Goal: Transaction & Acquisition: Purchase product/service

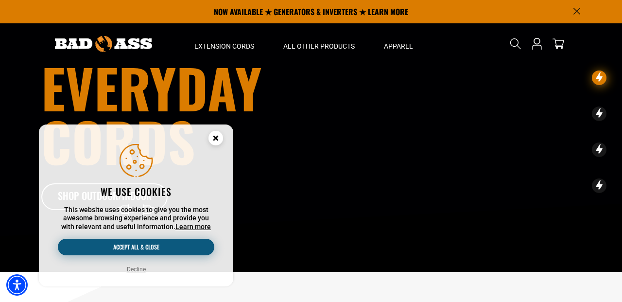
click at [154, 246] on button "Accept all & close" at bounding box center [136, 247] width 156 height 17
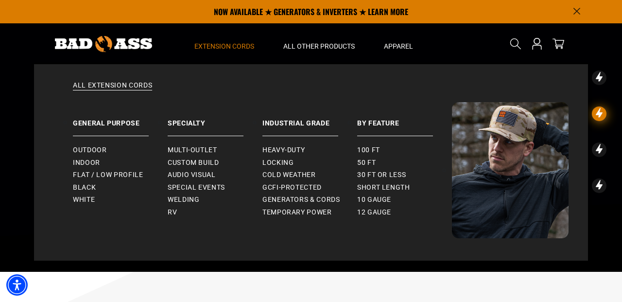
click at [239, 47] on span "Extension Cords" at bounding box center [224, 46] width 60 height 9
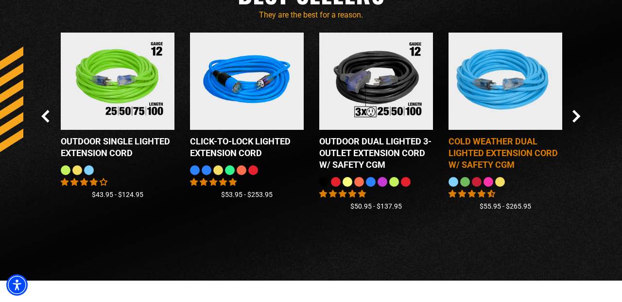
scroll to position [846, 0]
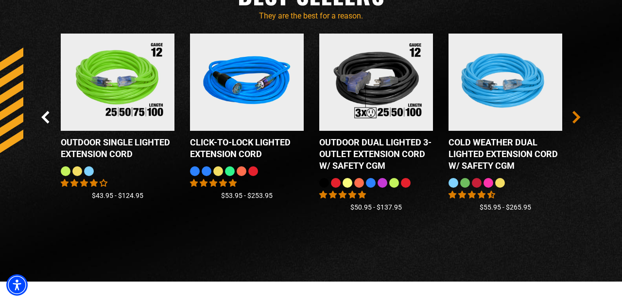
click at [577, 115] on icon "Next Slide" at bounding box center [575, 117] width 5 height 11
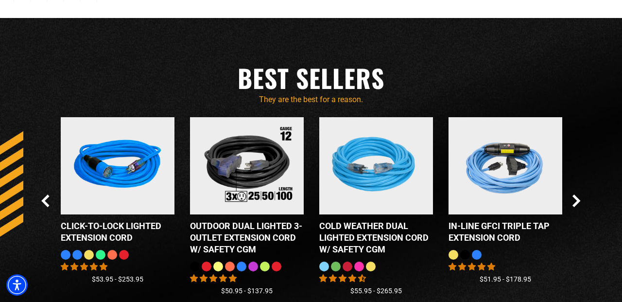
scroll to position [767, 0]
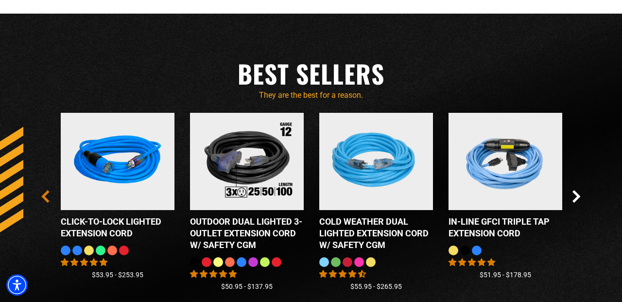
click at [44, 194] on icon "Previous Slide" at bounding box center [45, 196] width 5 height 11
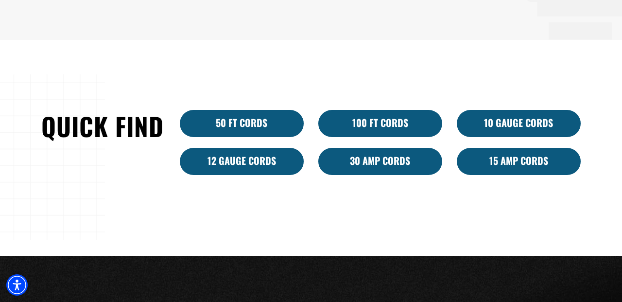
scroll to position [529, 0]
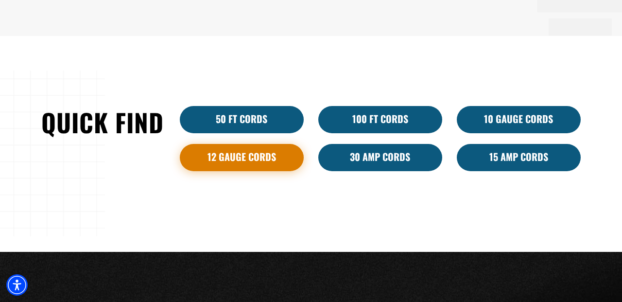
click at [243, 157] on link "12 Gauge Cords" at bounding box center [242, 157] width 124 height 27
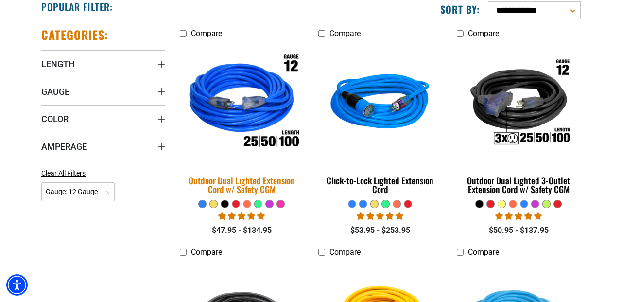
scroll to position [266, 0]
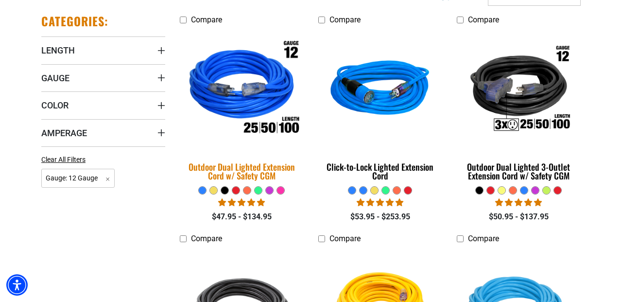
click at [243, 166] on div "Outdoor Dual Lighted Extension Cord w/ Safety CGM" at bounding box center [242, 170] width 124 height 17
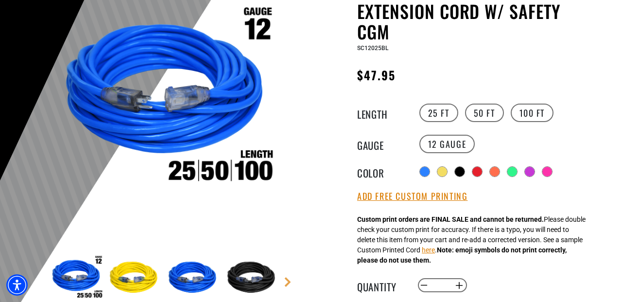
scroll to position [136, 0]
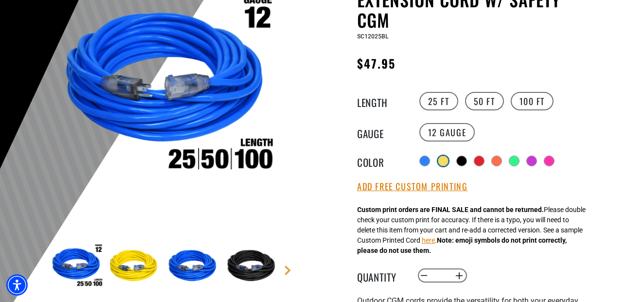
click at [443, 160] on div at bounding box center [443, 161] width 10 height 10
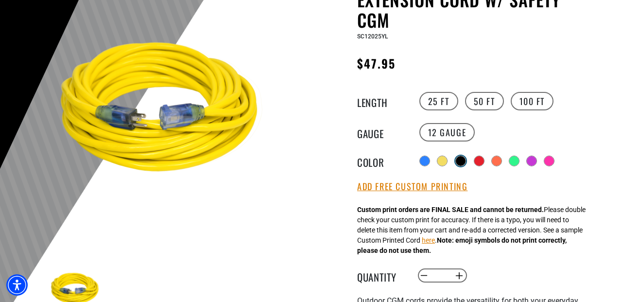
click at [463, 160] on div at bounding box center [461, 161] width 10 height 10
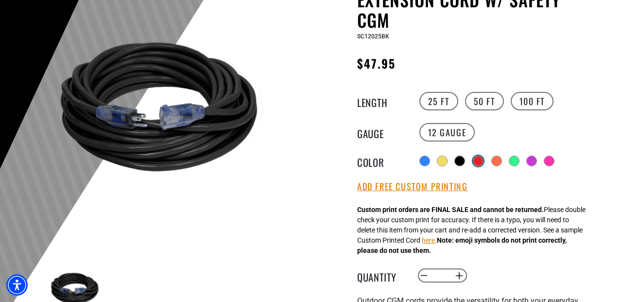
click at [479, 160] on div at bounding box center [478, 161] width 10 height 10
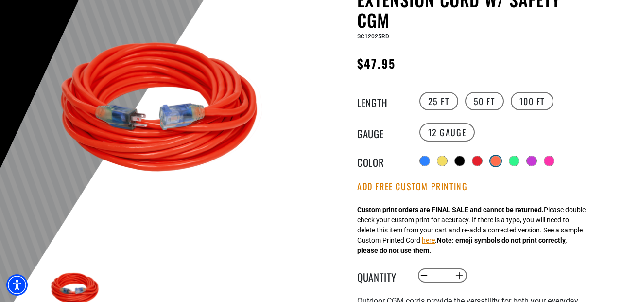
click at [496, 159] on div at bounding box center [496, 161] width 10 height 10
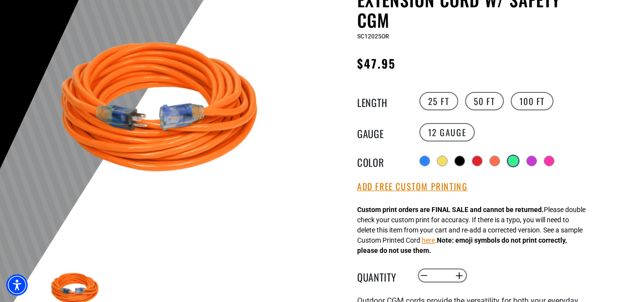
click at [513, 157] on div at bounding box center [513, 161] width 10 height 10
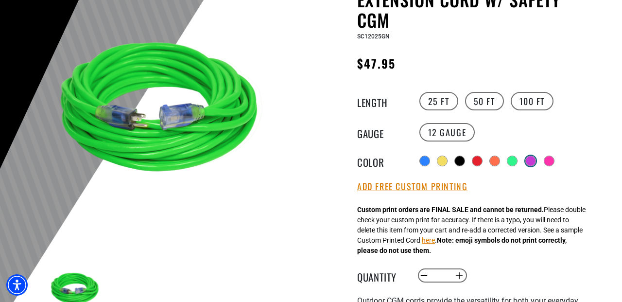
click at [530, 158] on div at bounding box center [531, 161] width 10 height 10
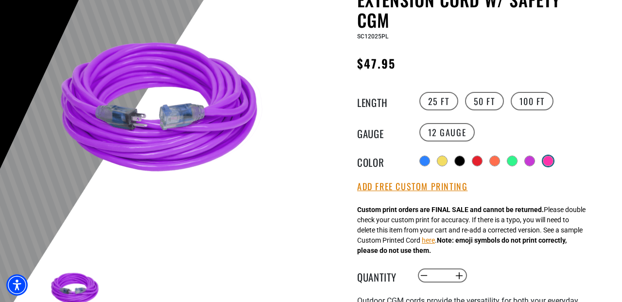
click at [546, 160] on div at bounding box center [548, 161] width 10 height 10
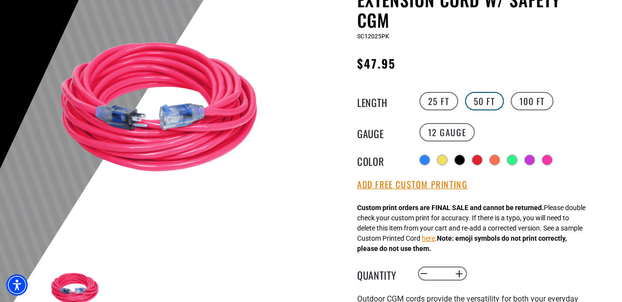
click at [485, 99] on label "50 FT" at bounding box center [484, 101] width 39 height 18
